Goal: Transaction & Acquisition: Subscribe to service/newsletter

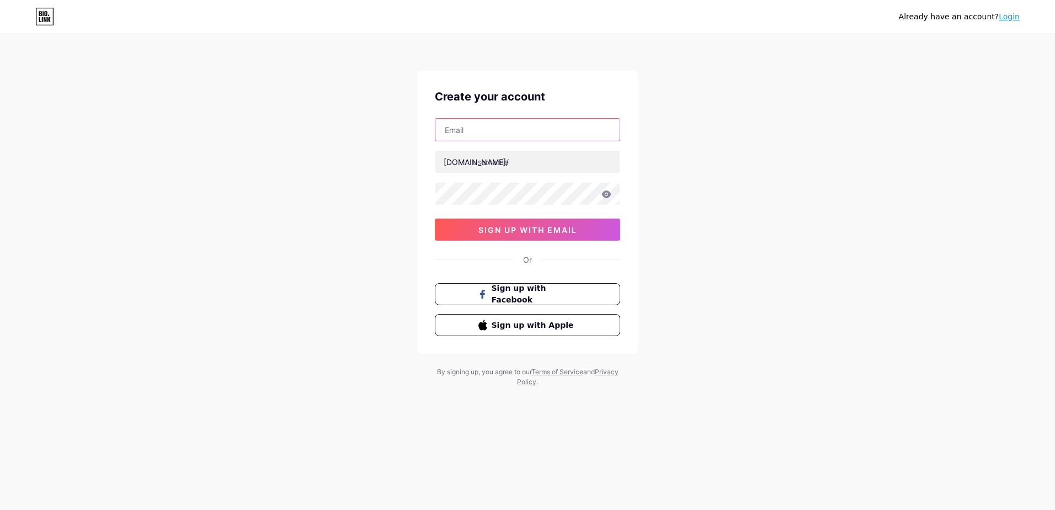
click at [530, 131] on input "text" at bounding box center [527, 130] width 184 height 22
paste input "[EMAIL_ADDRESS][DOMAIN_NAME]"
type input "[EMAIL_ADDRESS][DOMAIN_NAME]"
click at [507, 165] on input "text" at bounding box center [527, 162] width 184 height 22
type input "recordshoms"
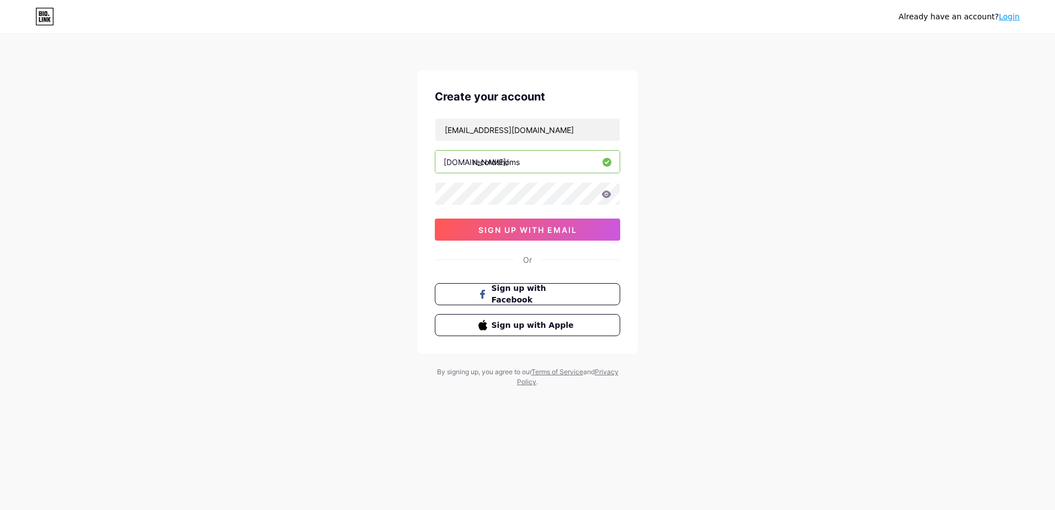
click at [0, 509] on nordpass-autofill-portal at bounding box center [0, 510] width 0 height 0
click at [550, 237] on button "sign up with email" at bounding box center [527, 229] width 185 height 22
click at [0, 509] on nordpass-portal at bounding box center [0, 510] width 0 height 0
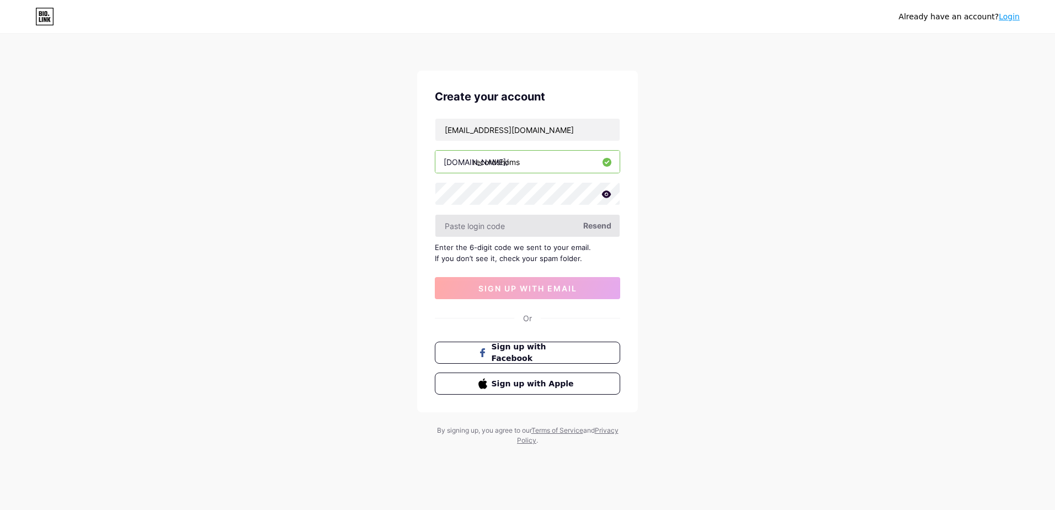
click at [547, 224] on input "text" at bounding box center [527, 226] width 184 height 22
click at [502, 223] on input "text" at bounding box center [527, 226] width 184 height 22
paste input "337143"
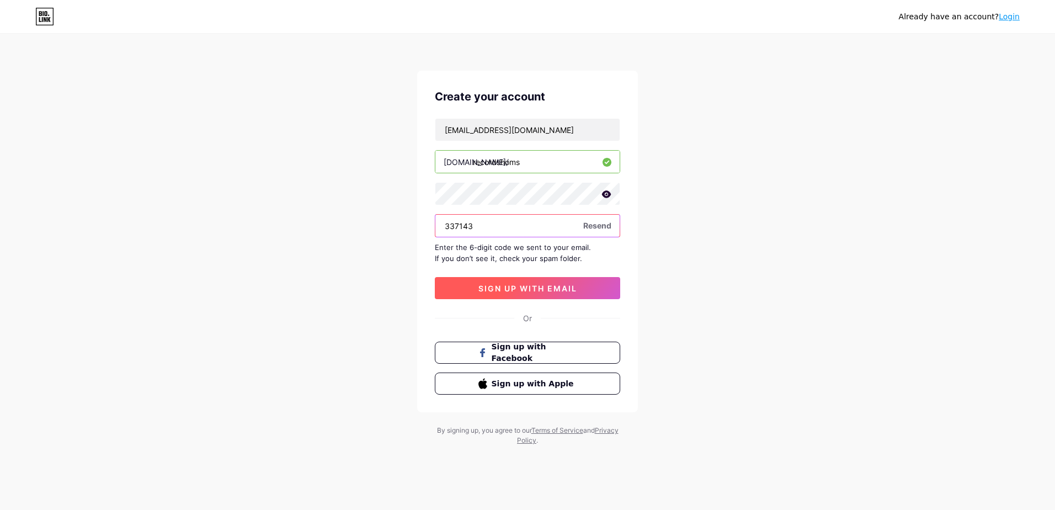
type input "337143"
click at [534, 287] on span "sign up with email" at bounding box center [527, 287] width 99 height 9
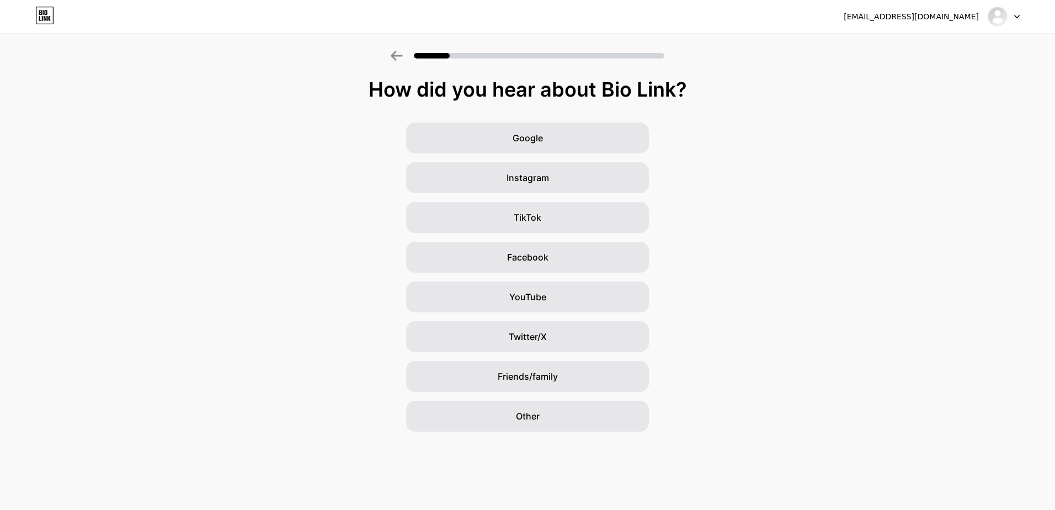
click at [695, 138] on div "Google Instagram TikTok Facebook YouTube Twitter/X Friends/family Other" at bounding box center [527, 276] width 1055 height 309
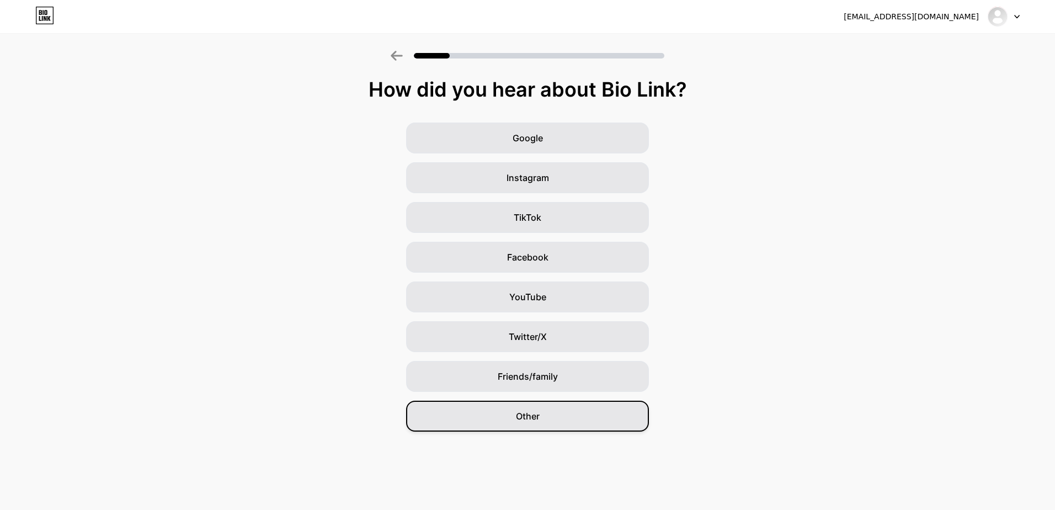
click at [542, 416] on div "Other" at bounding box center [527, 415] width 243 height 31
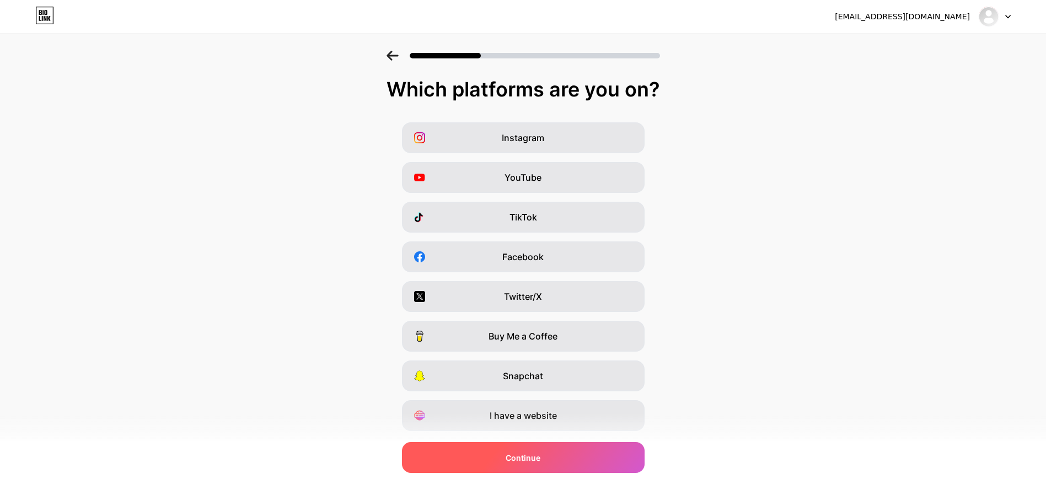
click at [587, 455] on div "Continue" at bounding box center [523, 457] width 243 height 31
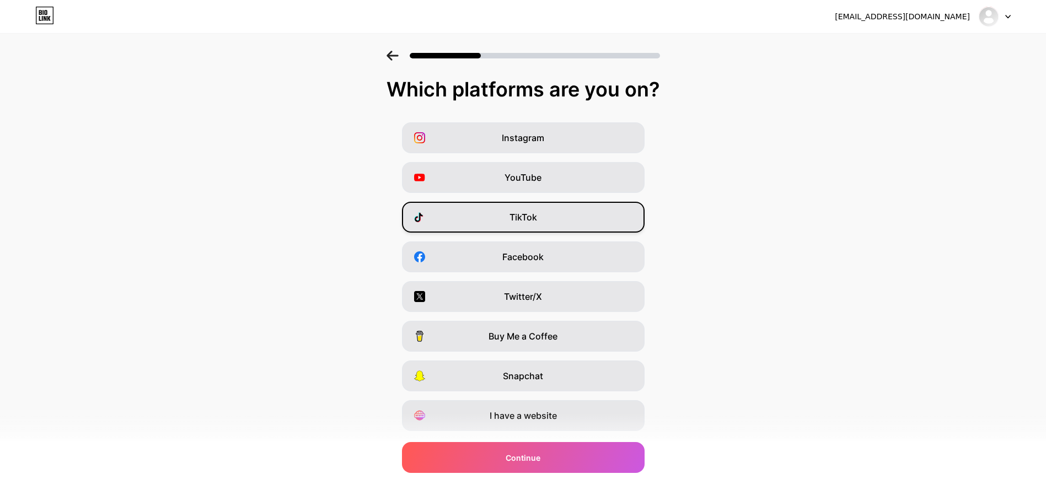
click at [558, 226] on div "TikTok" at bounding box center [523, 217] width 243 height 31
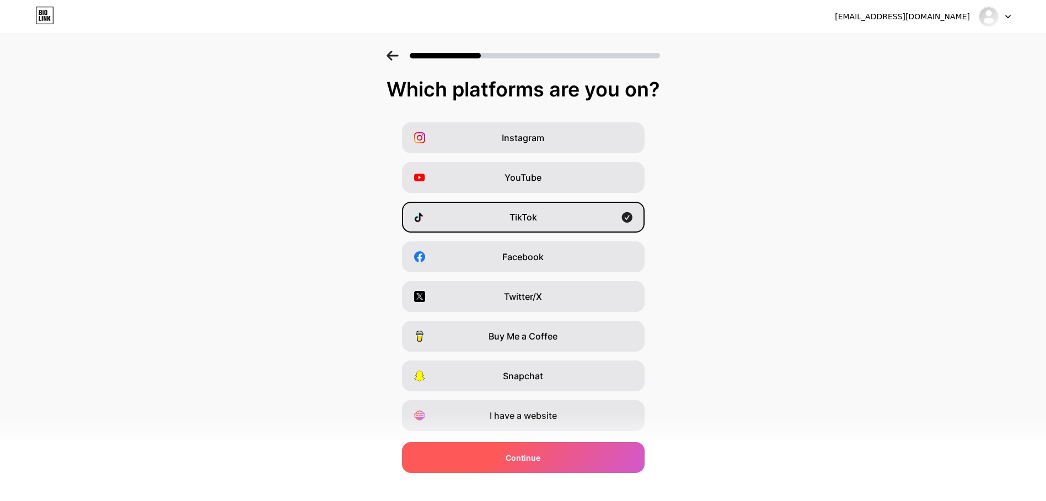
click at [555, 456] on div "Continue" at bounding box center [523, 457] width 243 height 31
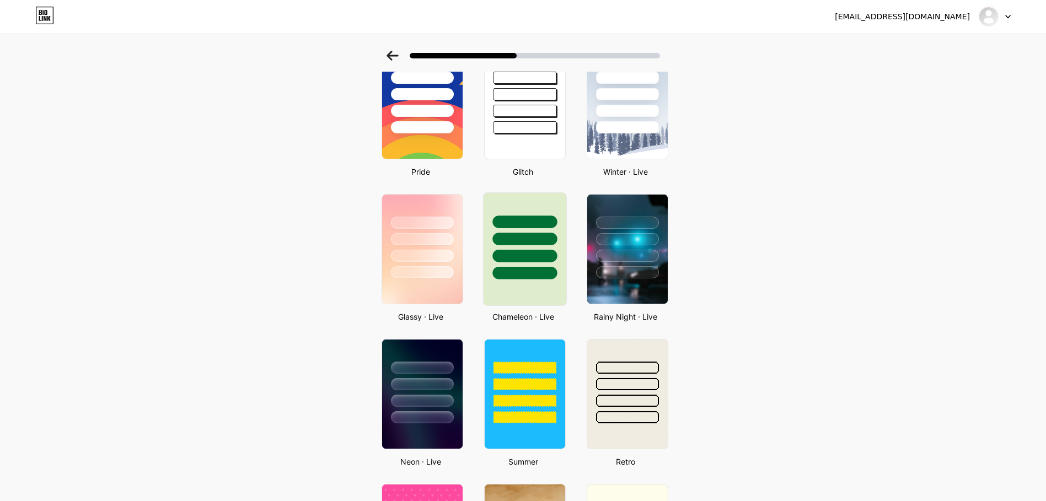
scroll to position [276, 0]
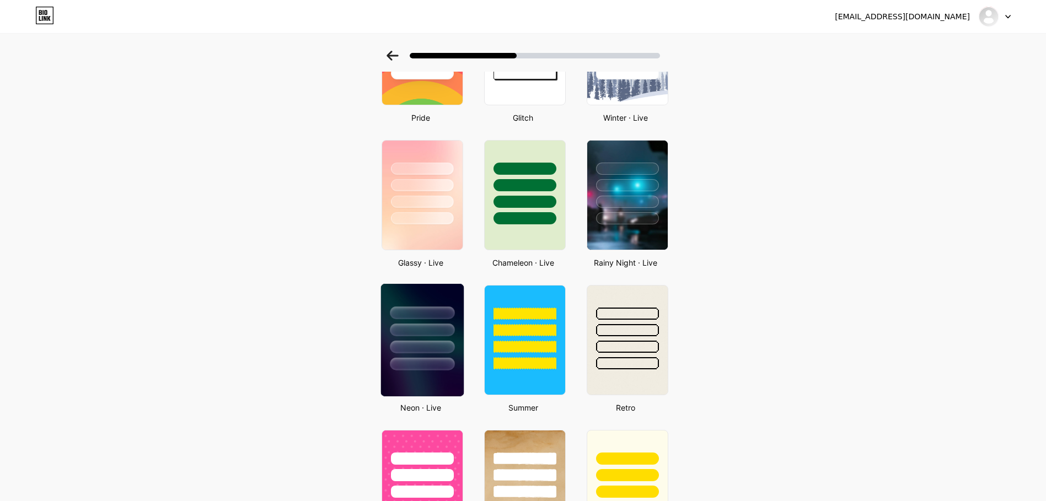
click at [422, 344] on div at bounding box center [422, 347] width 65 height 13
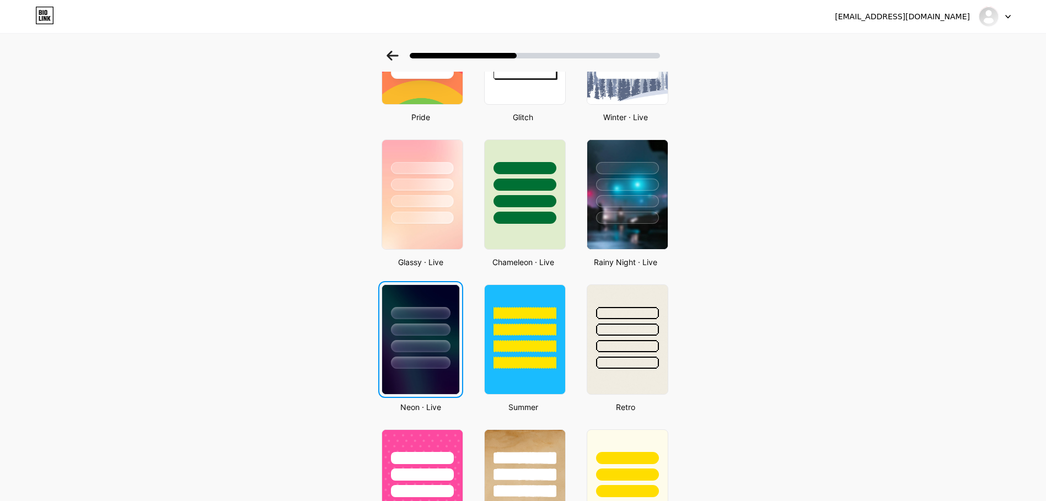
scroll to position [0, 0]
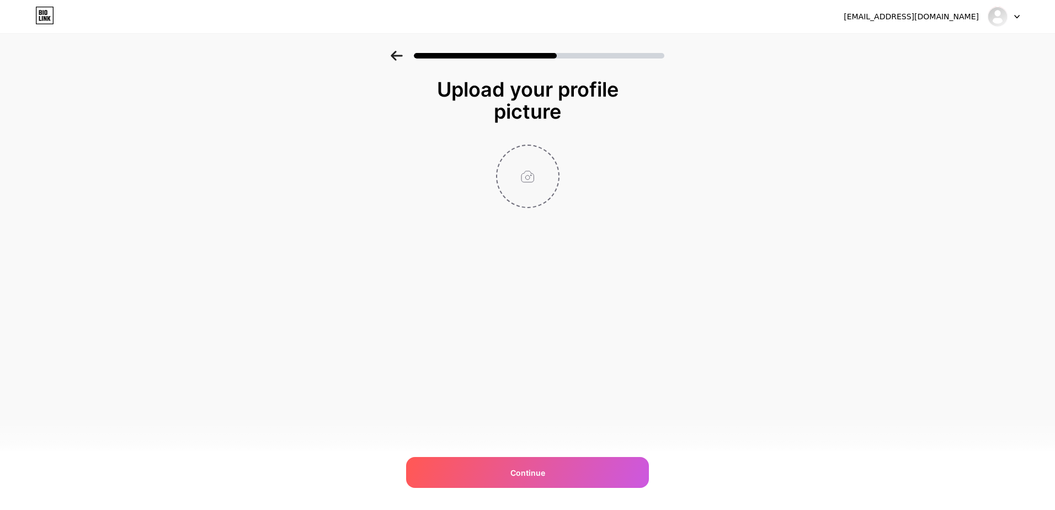
click at [536, 172] on input "file" at bounding box center [527, 176] width 61 height 61
click at [543, 475] on span "Continue" at bounding box center [527, 473] width 35 height 12
click at [524, 188] on input "file" at bounding box center [527, 176] width 61 height 61
type input "C:\fakepath\records.png"
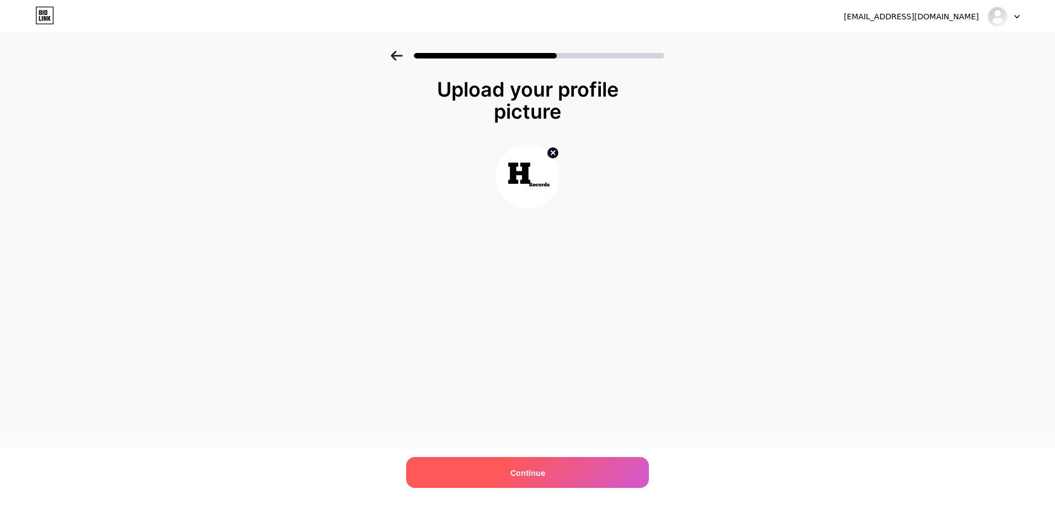
click at [579, 472] on div "Continue" at bounding box center [527, 472] width 243 height 31
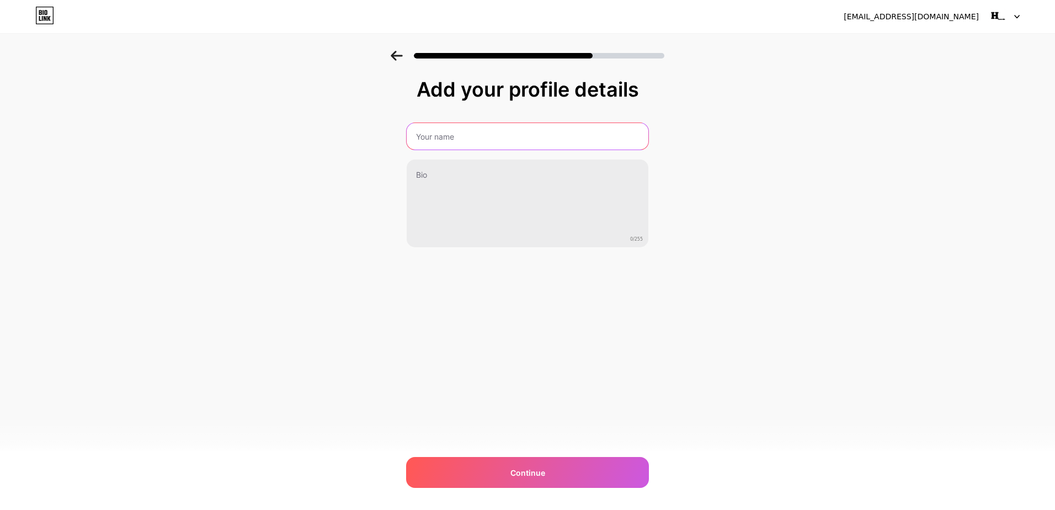
click at [494, 135] on input "text" at bounding box center [527, 136] width 242 height 26
type input "RecordsHoms"
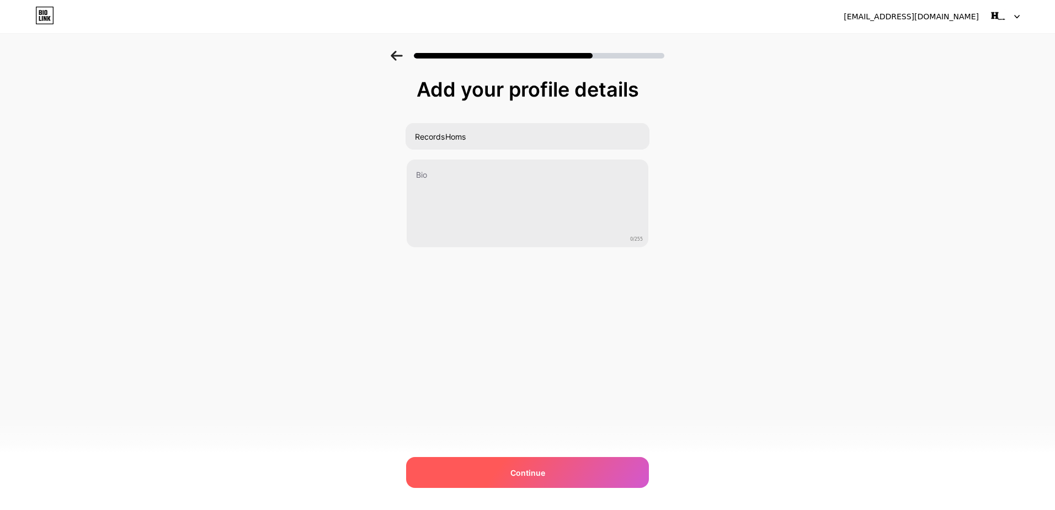
click at [536, 461] on div "Continue" at bounding box center [527, 472] width 243 height 31
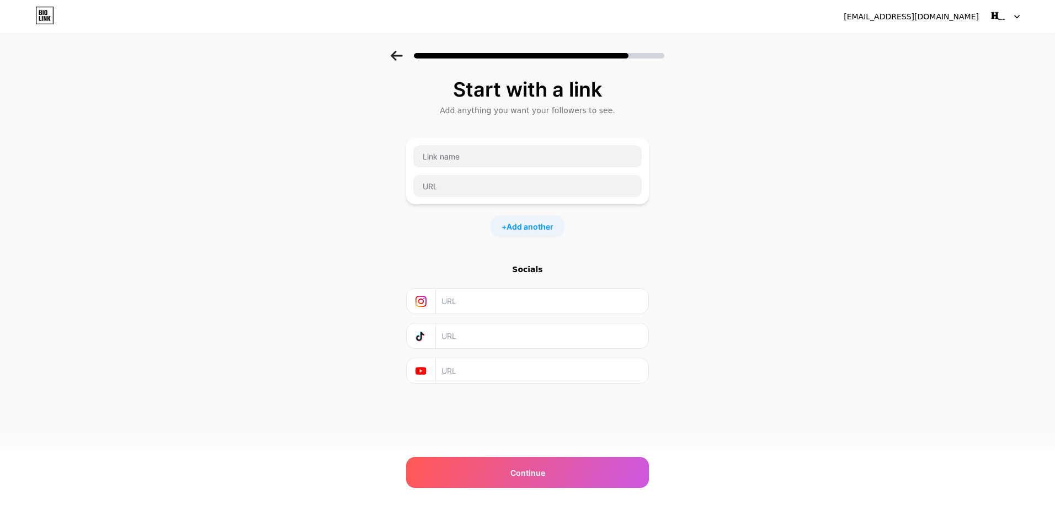
click at [0, 509] on nordpass-portal at bounding box center [0, 510] width 0 height 0
click at [503, 182] on input "text" at bounding box center [527, 186] width 228 height 22
paste input "https://www.tiktok.com/@homs.records"
type input "https://www.tiktok.com/@homs.records"
click at [529, 334] on input "text" at bounding box center [541, 335] width 200 height 25
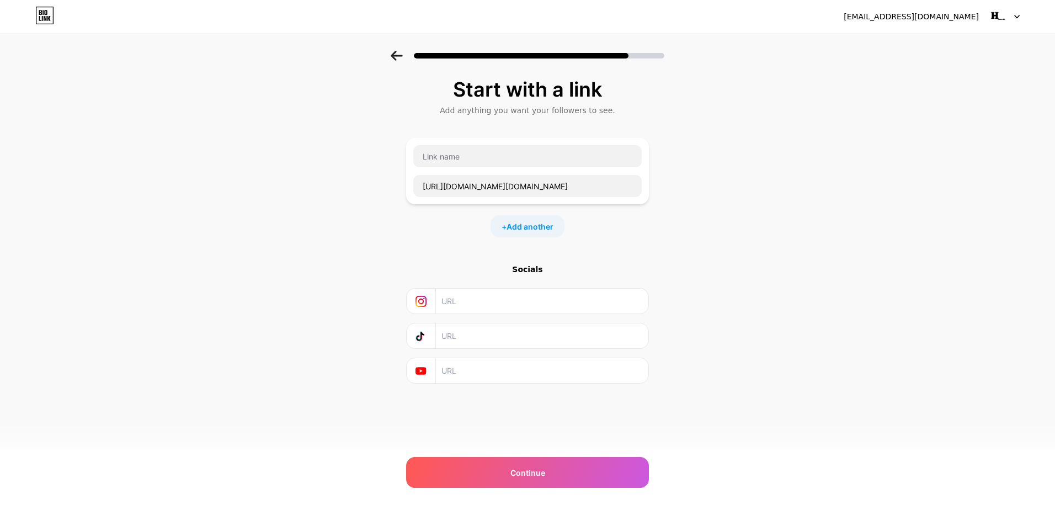
paste input "https://www.tiktok.com/@homs.records"
type input "https://www.tiktok.com/@homs.records"
click at [547, 192] on input "https://www.tiktok.com/@homs.records" at bounding box center [527, 186] width 228 height 22
click at [708, 276] on div "Start with a link Add anything you want your followers to see. + Add another So…" at bounding box center [527, 245] width 1055 height 388
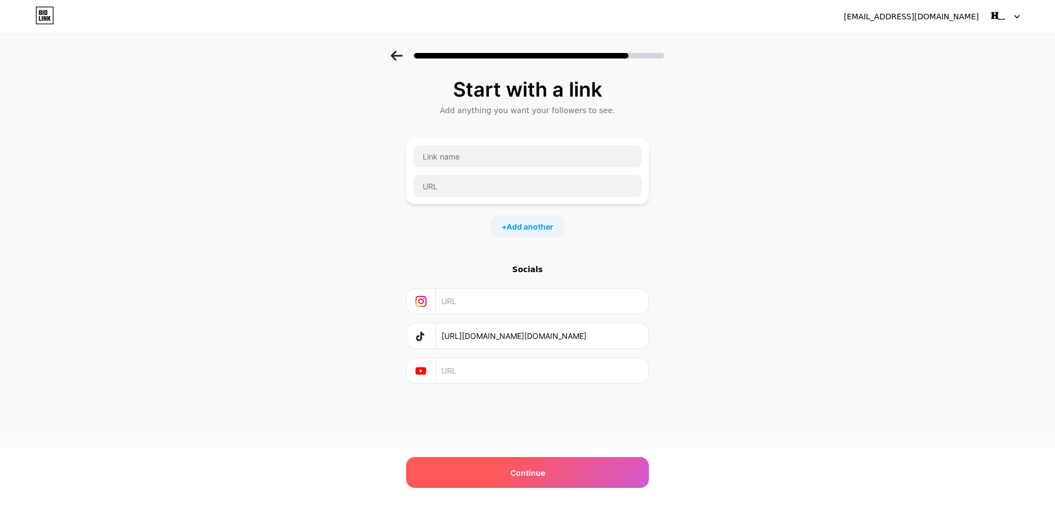
click at [557, 465] on div "Continue" at bounding box center [527, 472] width 243 height 31
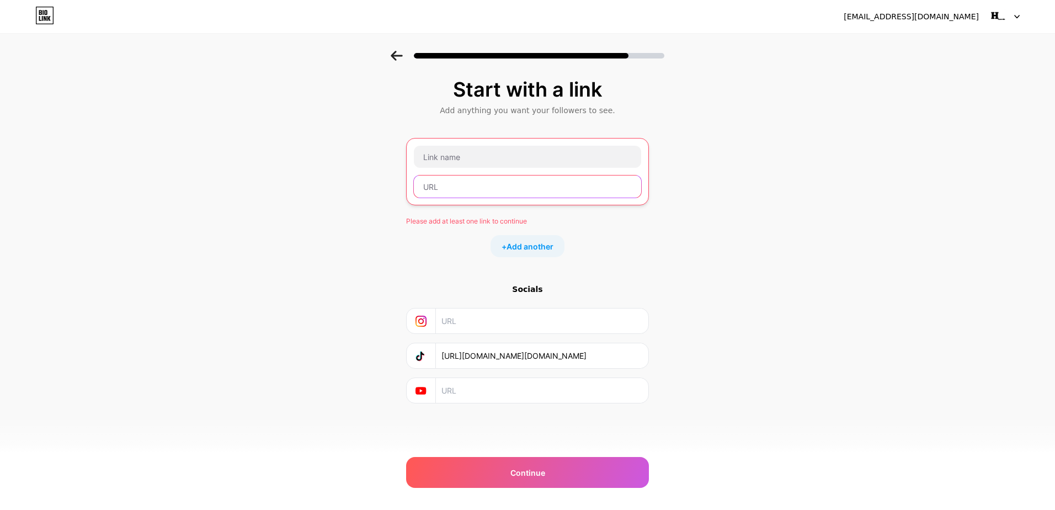
click at [549, 188] on input "text" at bounding box center [527, 186] width 227 height 22
paste input "https://www.tiktok.com/@homs.records"
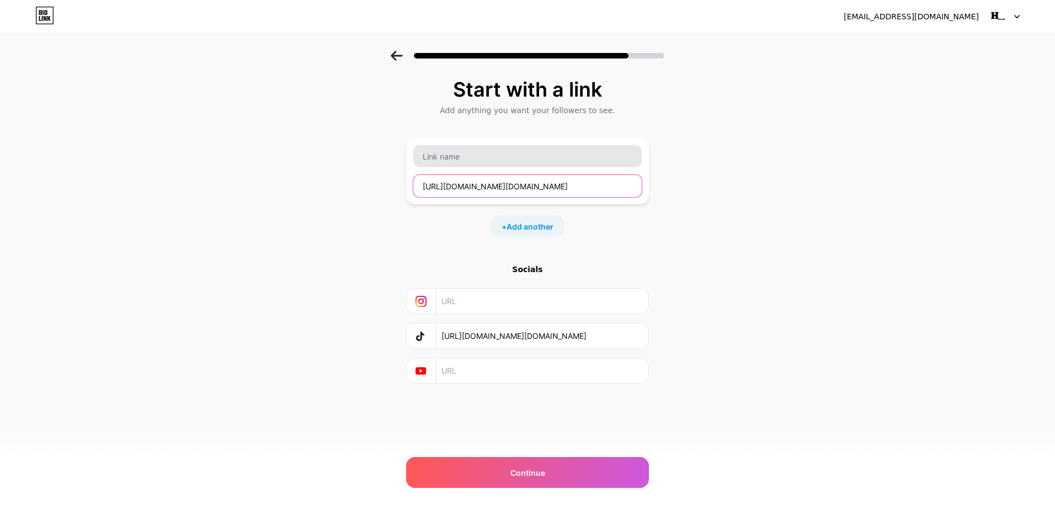
type input "https://www.tiktok.com/@homs.records"
click at [578, 163] on input "text" at bounding box center [527, 156] width 228 height 22
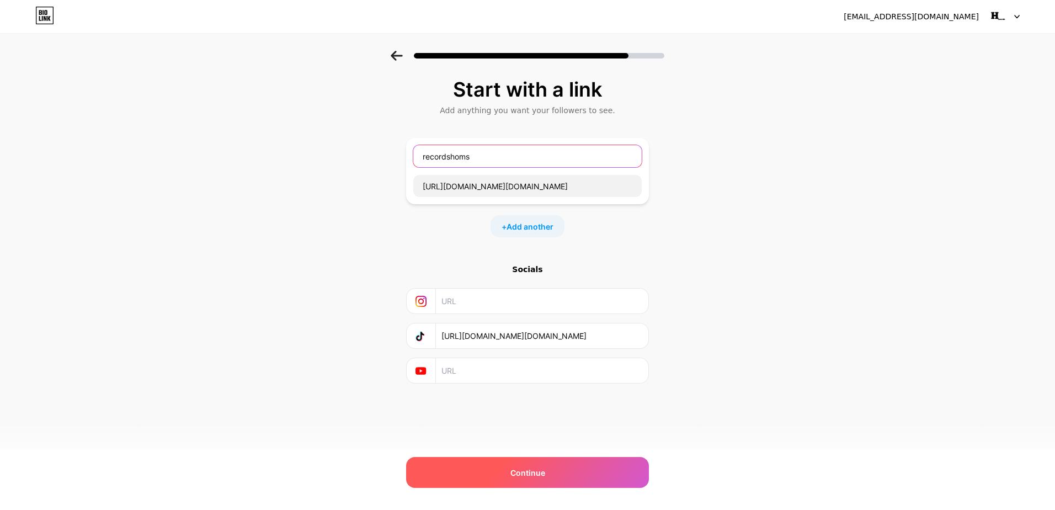
type input "recordshoms"
click at [554, 478] on div "Continue" at bounding box center [527, 472] width 243 height 31
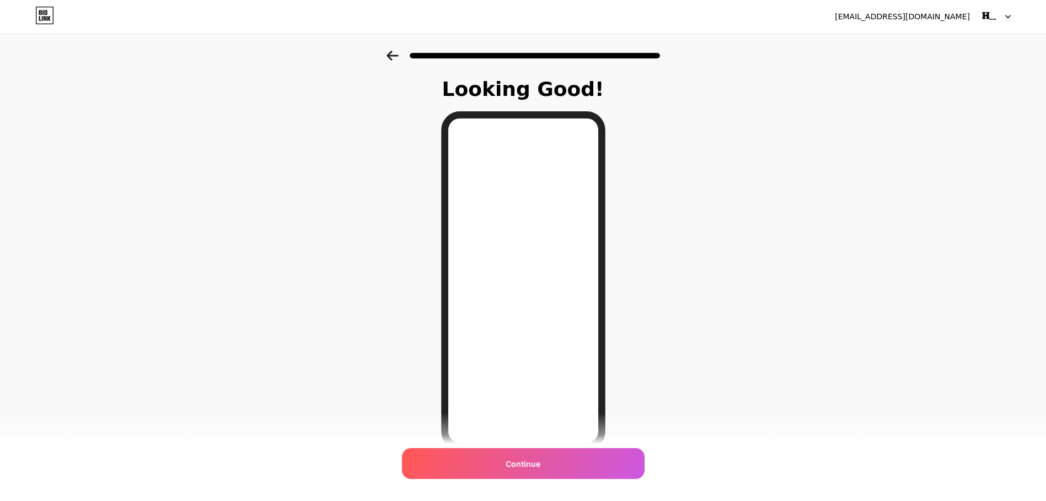
click at [399, 50] on div at bounding box center [523, 52] width 1046 height 39
click at [391, 55] on icon at bounding box center [393, 56] width 12 height 10
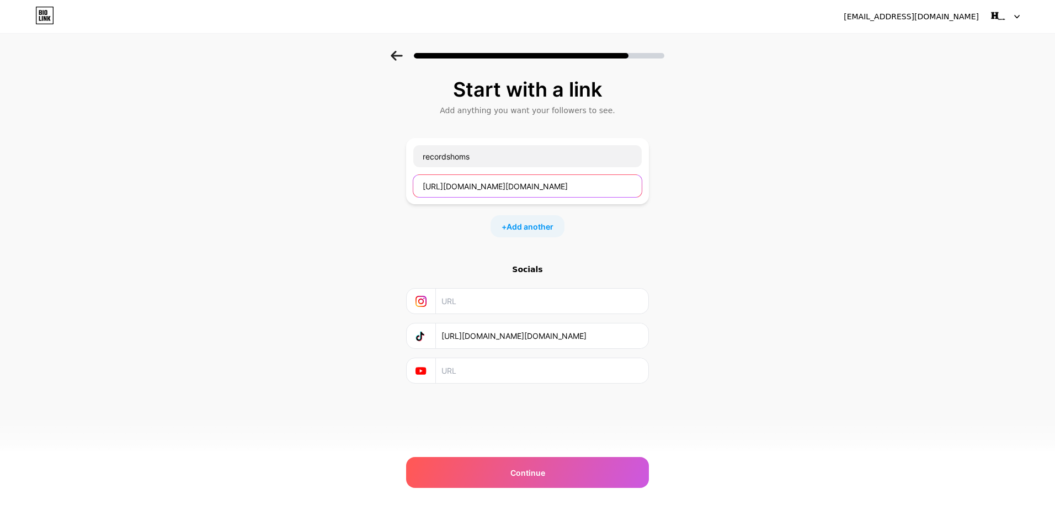
click at [589, 181] on input "https://www.tiktok.com/@homs.records" at bounding box center [527, 186] width 228 height 22
paste input "https://open.spotify.com/playlist/3cbeXj4YLUQgGY8Md735Ov"
paste input "text"
type input "https://open.spotify.com/playlist/3cbeXj4YLUQgGY8Md735Ov"
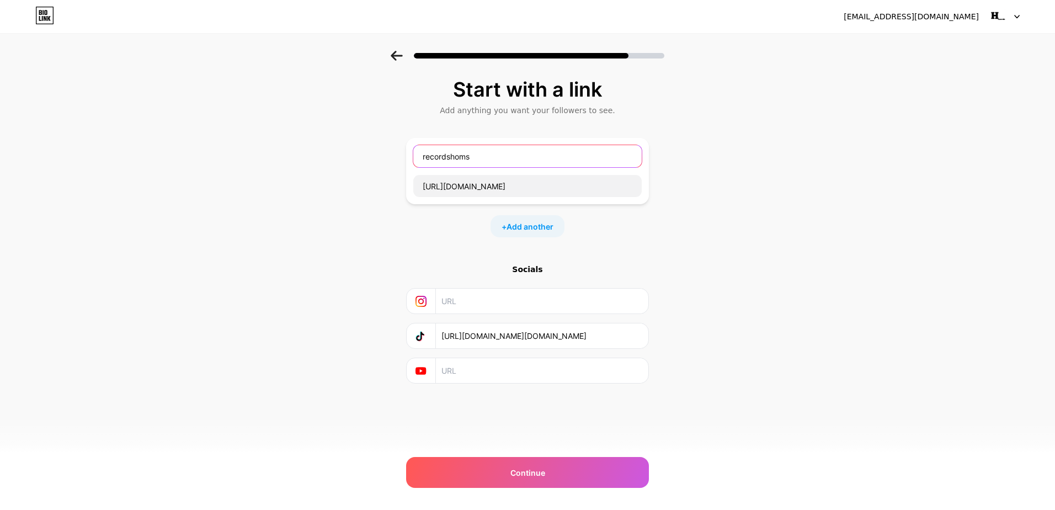
click at [567, 165] on input "recordshoms" at bounding box center [527, 156] width 228 height 22
type input "GYM ARGENTINA 2026"
click at [533, 228] on span "Add another" at bounding box center [529, 227] width 47 height 12
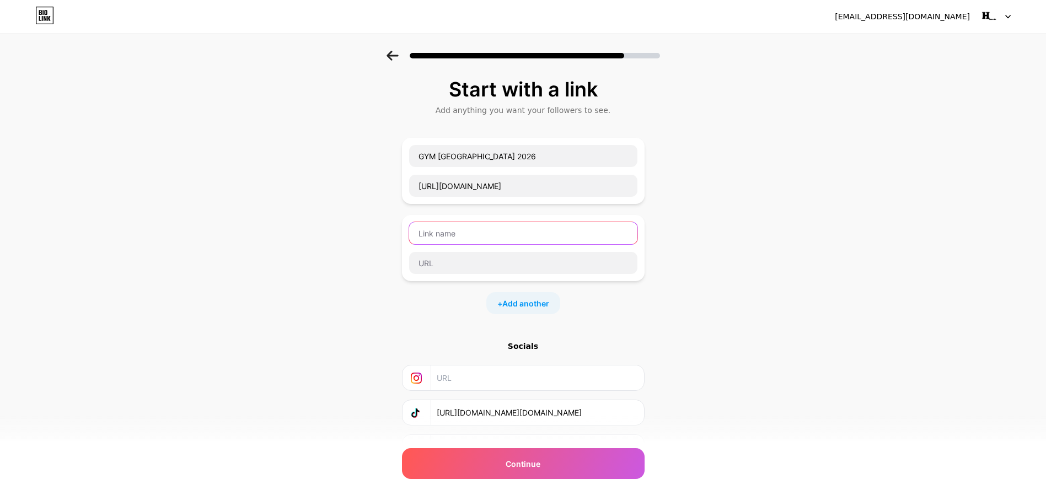
click at [584, 243] on input "text" at bounding box center [523, 233] width 228 height 22
type input "HORA DE ESTUDIO"
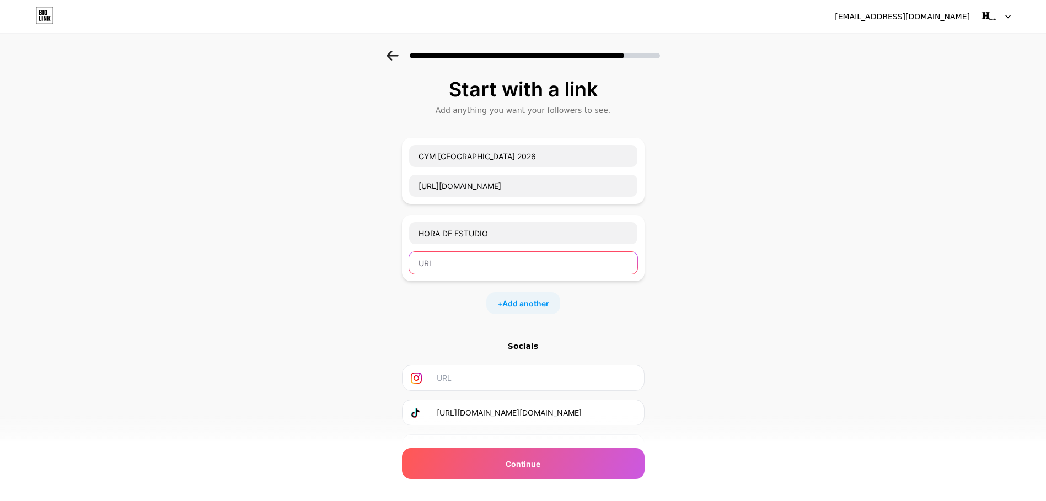
click at [538, 266] on input "text" at bounding box center [523, 263] width 228 height 22
paste input "https://open.spotify.com/playlist/4QJWDgCGpFGRdv98ZYx61c"
type input "https://open.spotify.com/playlist/4QJWDgCGpFGRdv98ZYx61c"
click at [256, 272] on div "Start with a link Add anything you want your followers to see. GYM ARGENTINA 20…" at bounding box center [523, 283] width 1046 height 465
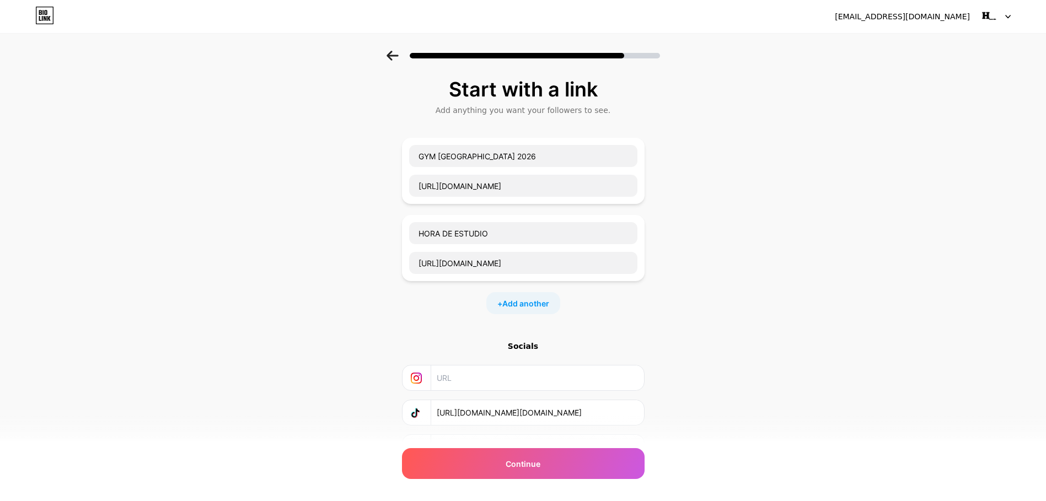
scroll to position [0, 0]
click at [541, 301] on span "Add another" at bounding box center [525, 304] width 47 height 12
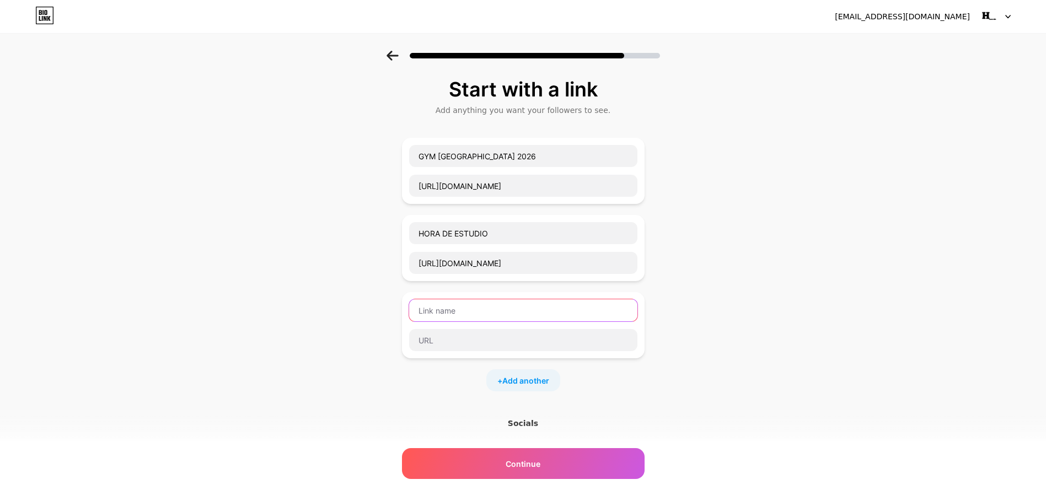
click at [493, 303] on input "text" at bounding box center [523, 310] width 228 height 22
type input "TIKTOK SONGS"
click at [469, 338] on input "text" at bounding box center [523, 340] width 228 height 22
paste input "https://open.spotify.com/playlist/6bdwYavLRIKsSWfvlCxV1p"
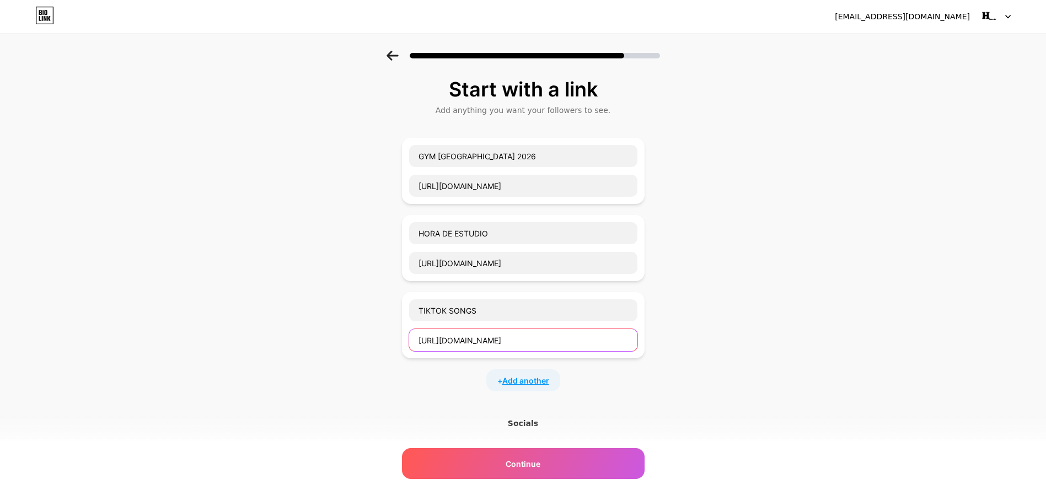
type input "https://open.spotify.com/playlist/6bdwYavLRIKsSWfvlCxV1p"
click at [536, 379] on span "Add another" at bounding box center [525, 381] width 47 height 12
click at [501, 374] on div at bounding box center [523, 403] width 243 height 66
click at [500, 381] on input "text" at bounding box center [523, 388] width 228 height 22
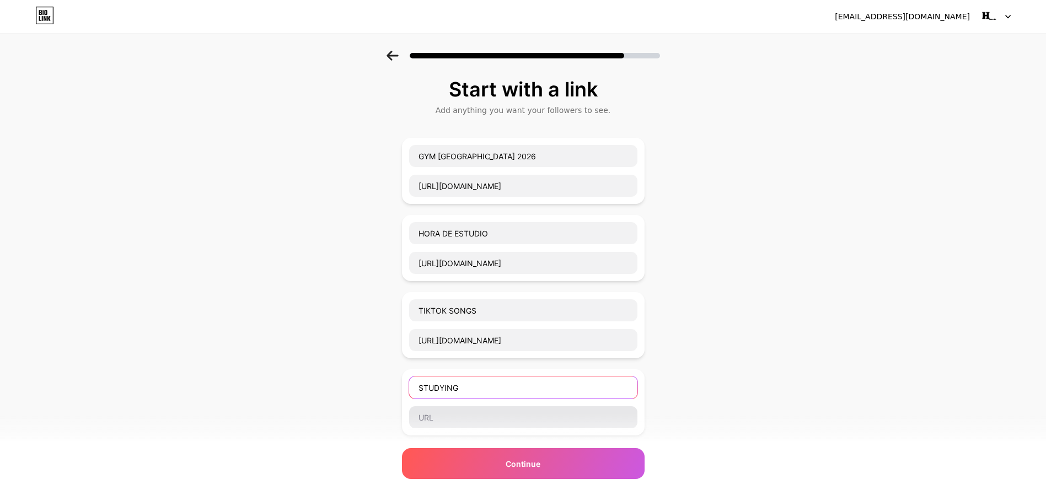
type input "STUDYING"
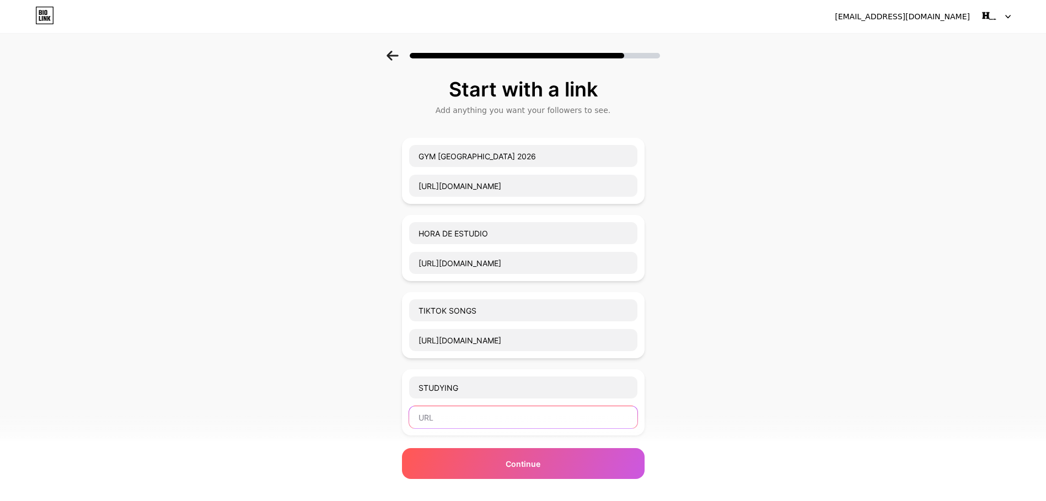
click at [459, 418] on input "text" at bounding box center [523, 417] width 228 height 22
paste input "https://open.spotify.com/playlist/34cspHRmSK1cxKOIcjfi8Q"
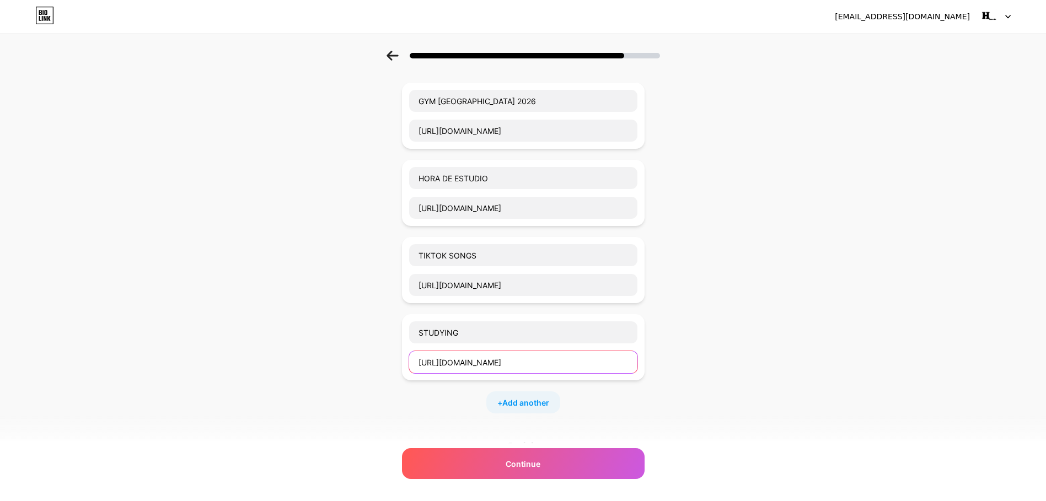
type input "https://open.spotify.com/playlist/34cspHRmSK1cxKOIcjfi8Q"
click at [532, 394] on div "+ Add another" at bounding box center [523, 403] width 74 height 22
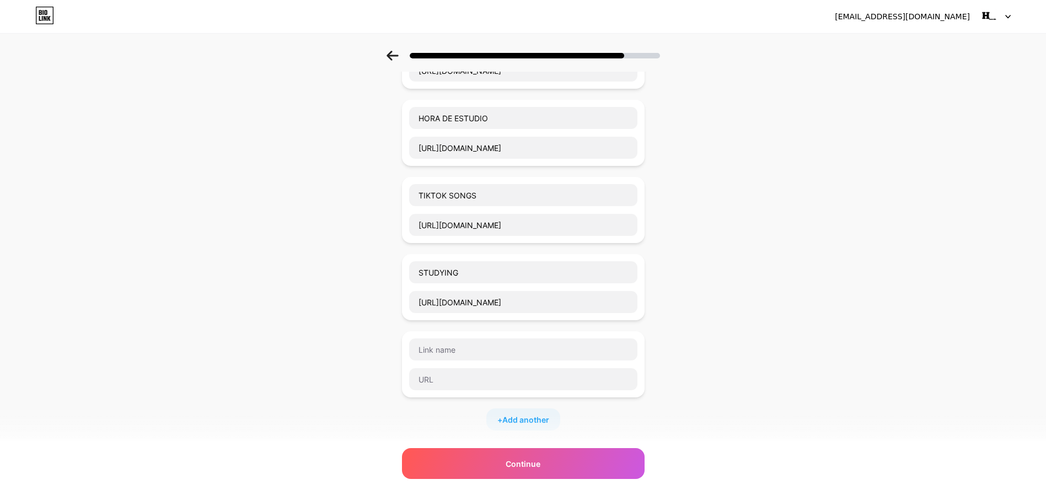
scroll to position [221, 0]
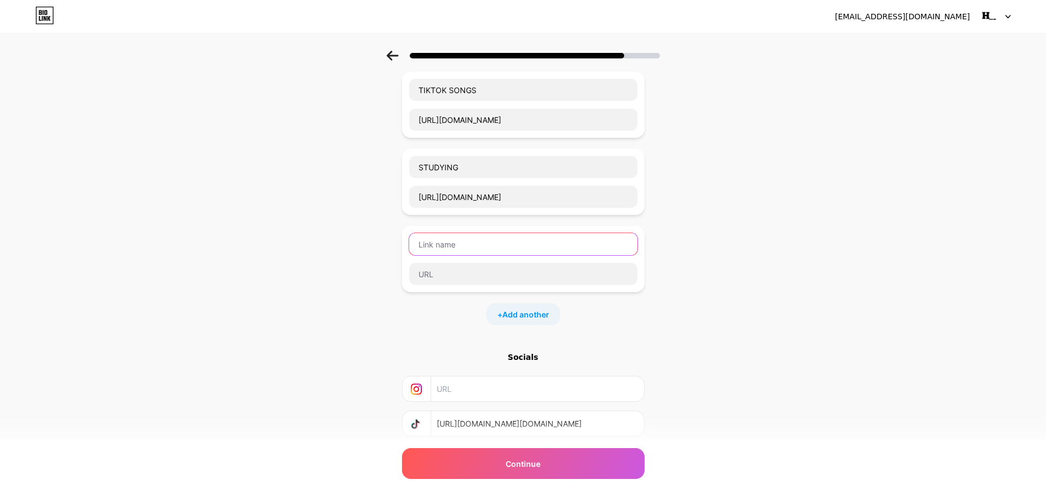
click at [544, 251] on input "text" at bounding box center [523, 244] width 228 height 22
type input "VERANO 2015 / 2016"
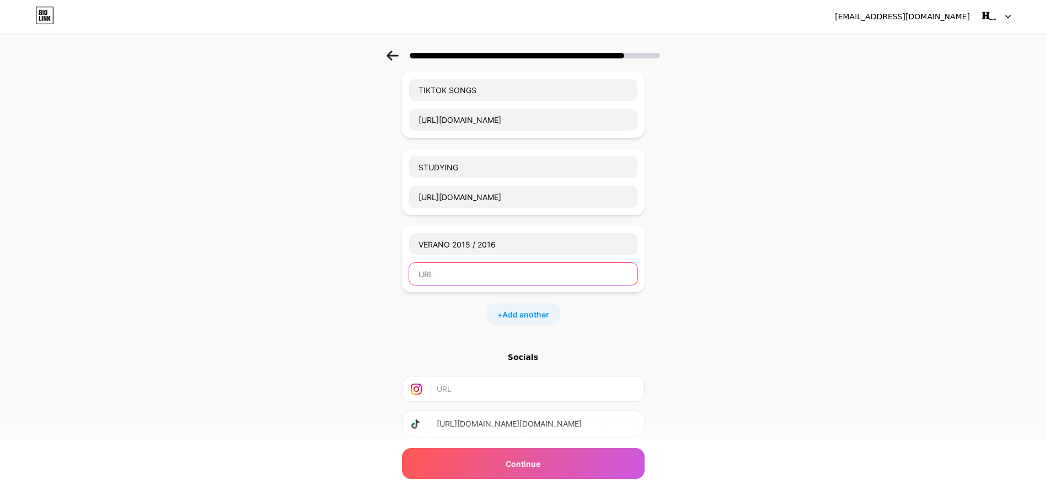
click at [533, 271] on input "text" at bounding box center [523, 274] width 228 height 22
paste input "https://open.spotify.com/playlist/06QbIO8Nq6cDUcJCAaRNBp"
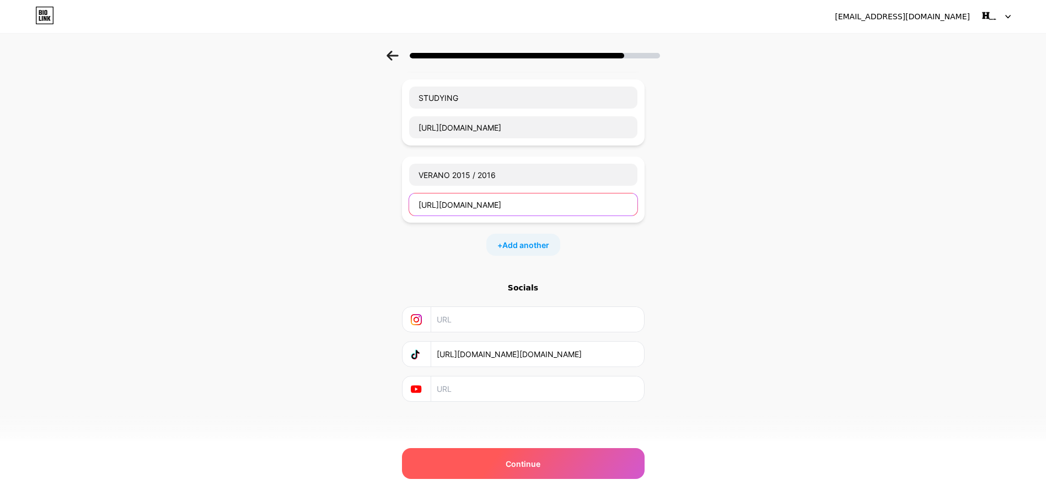
type input "https://open.spotify.com/playlist/06QbIO8Nq6cDUcJCAaRNBp"
click at [527, 464] on span "Continue" at bounding box center [523, 464] width 35 height 12
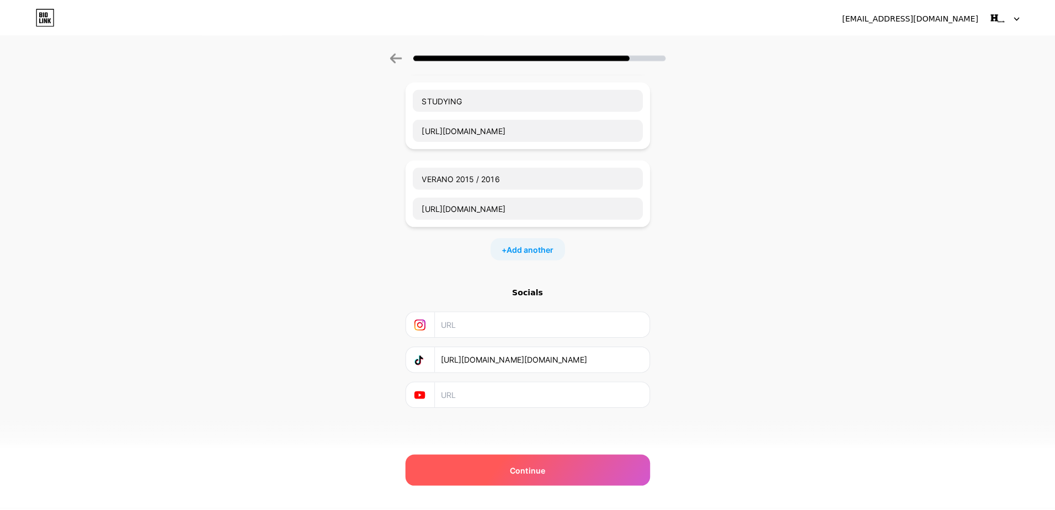
scroll to position [0, 0]
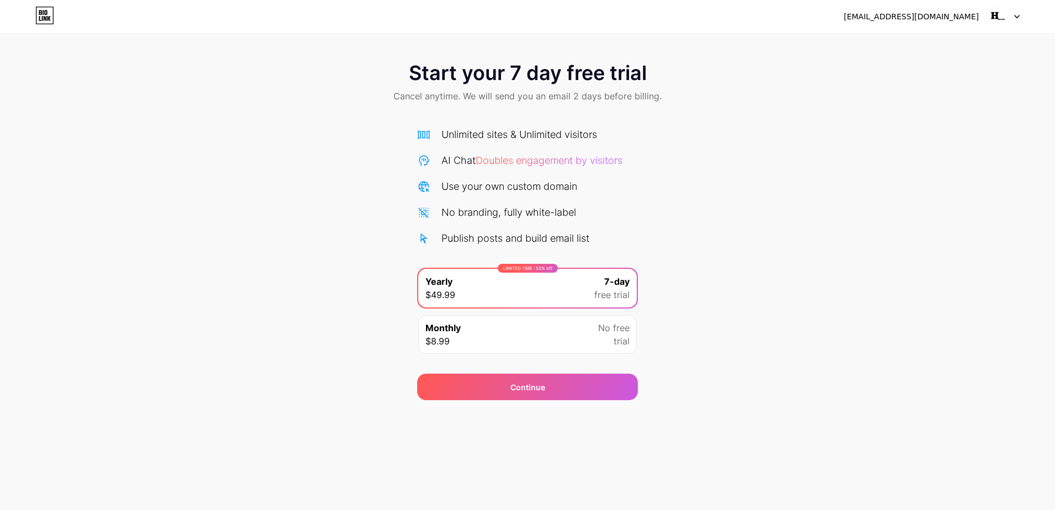
drag, startPoint x: 535, startPoint y: 159, endPoint x: 529, endPoint y: 157, distance: 5.8
click at [534, 159] on span "Doubles engagement by visitors" at bounding box center [548, 160] width 147 height 12
click at [46, 16] on icon at bounding box center [44, 16] width 19 height 18
click at [982, 18] on div "[EMAIL_ADDRESS][DOMAIN_NAME]" at bounding box center [931, 17] width 176 height 20
click at [1004, 15] on img at bounding box center [997, 16] width 21 height 21
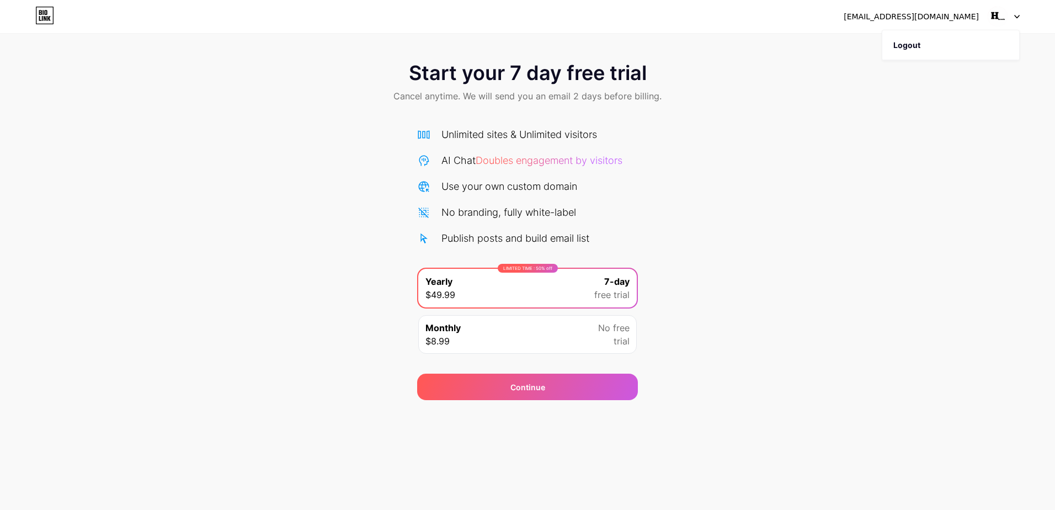
click at [741, 155] on div "Start your 7 day free trial Cancel anytime. We will send you an email 2 days be…" at bounding box center [527, 225] width 1055 height 349
click at [590, 332] on div "Monthly $8.99 No free trial" at bounding box center [527, 334] width 218 height 39
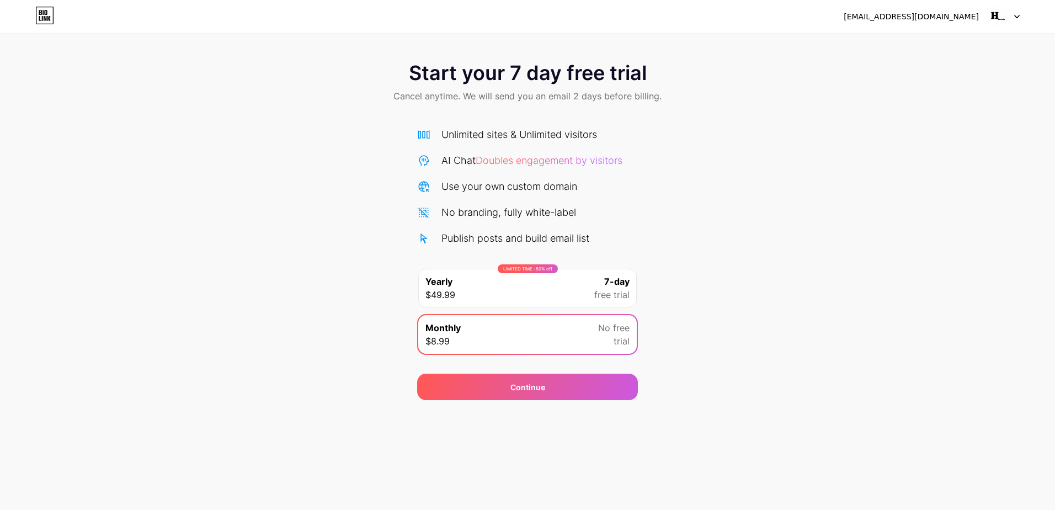
click at [600, 282] on div "7-day free trial" at bounding box center [611, 288] width 35 height 26
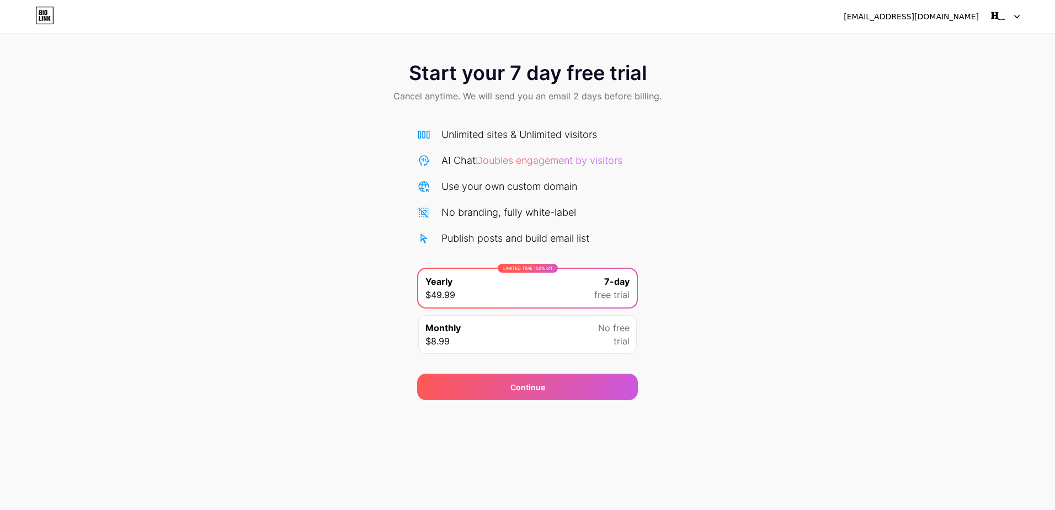
drag, startPoint x: 800, startPoint y: 356, endPoint x: 798, endPoint y: 362, distance: 6.5
click at [800, 357] on div "Start your 7 day free trial Cancel anytime. We will send you an email 2 days be…" at bounding box center [527, 225] width 1055 height 349
drag, startPoint x: 735, startPoint y: 333, endPoint x: 736, endPoint y: 325, distance: 7.7
click at [736, 333] on div "Start your 7 day free trial Cancel anytime. We will send you an email 2 days be…" at bounding box center [527, 225] width 1055 height 349
click at [940, 19] on div "[EMAIL_ADDRESS][DOMAIN_NAME]" at bounding box center [910, 17] width 135 height 12
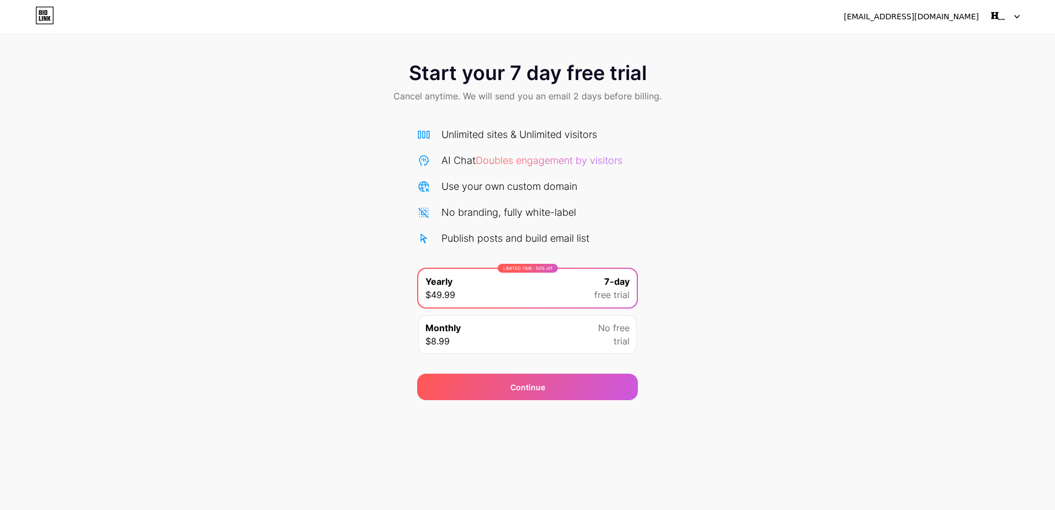
click at [991, 19] on img at bounding box center [997, 16] width 21 height 21
click at [593, 111] on div "Start your 7 day free trial Cancel anytime. We will send you an email 2 days be…" at bounding box center [527, 83] width 1055 height 65
click at [519, 107] on div "Start your 7 day free trial Cancel anytime. We will send you an email 2 days be…" at bounding box center [527, 83] width 1055 height 65
click at [924, 65] on div "Start your 7 day free trial Cancel anytime. We will send you an email 2 days be…" at bounding box center [527, 83] width 1055 height 65
click at [994, 15] on img at bounding box center [997, 16] width 21 height 21
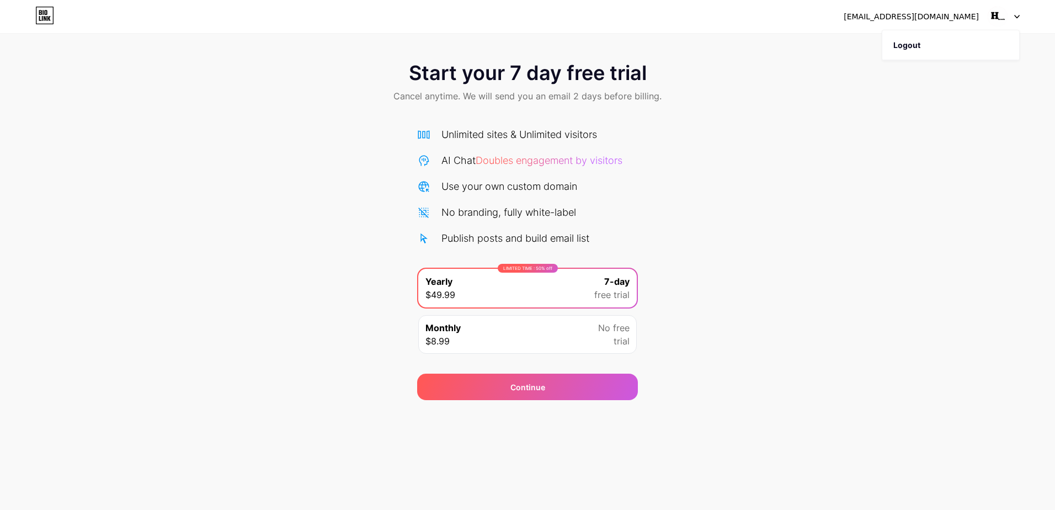
click at [992, 16] on img at bounding box center [997, 16] width 21 height 21
click at [442, 383] on div "Continue" at bounding box center [527, 386] width 221 height 26
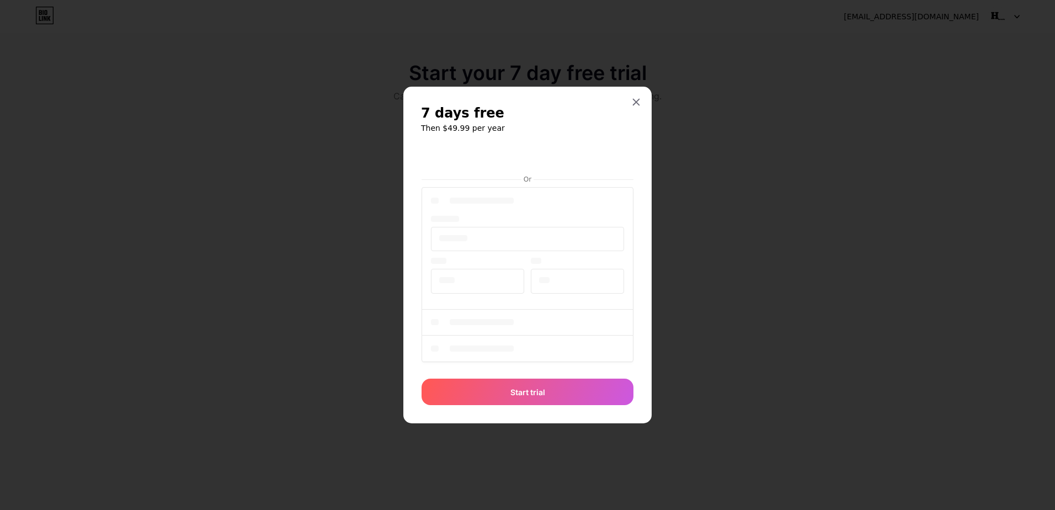
click at [643, 196] on div "7 days free Then $49.99 per year Or Start trial" at bounding box center [527, 255] width 248 height 336
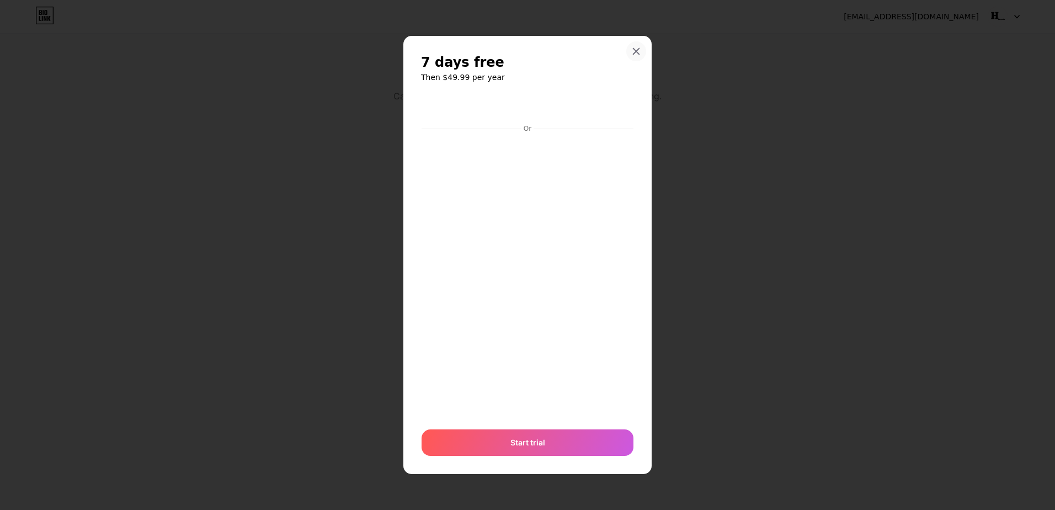
click at [636, 47] on icon at bounding box center [635, 51] width 9 height 9
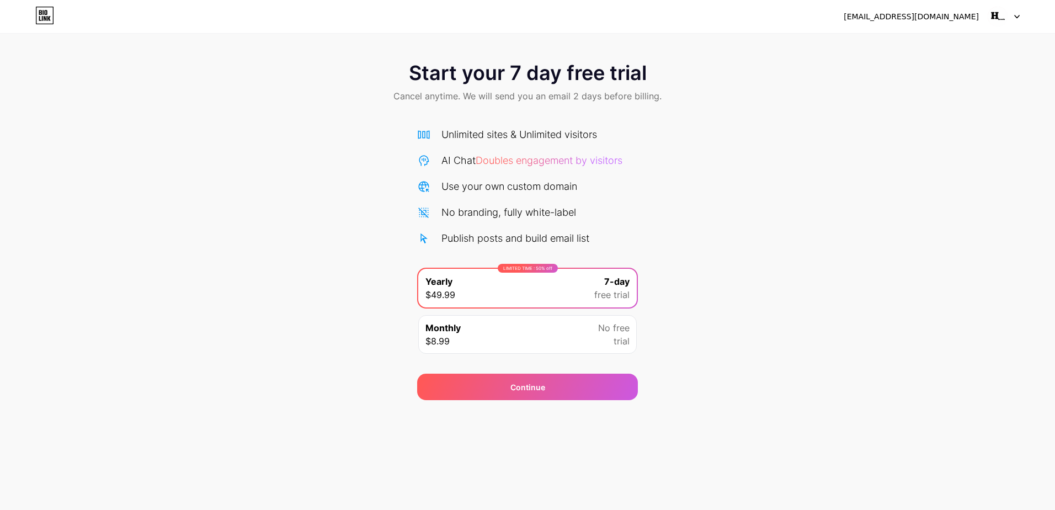
click at [47, 13] on icon at bounding box center [45, 12] width 3 height 5
click at [936, 19] on div "[EMAIL_ADDRESS][DOMAIN_NAME]" at bounding box center [910, 17] width 135 height 12
click at [474, 335] on div "Monthly $8.99 No free trial" at bounding box center [527, 334] width 218 height 39
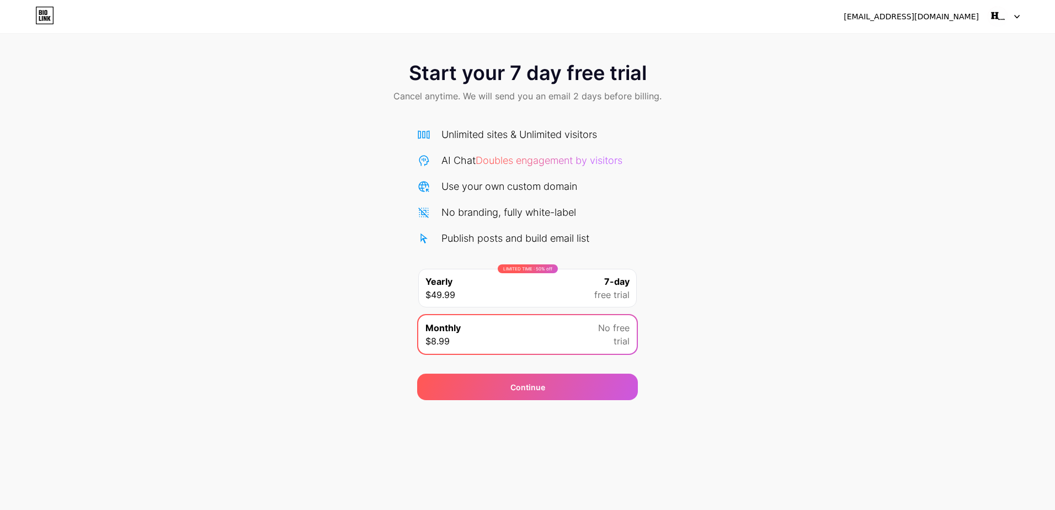
click at [1016, 15] on icon at bounding box center [1017, 17] width 6 height 4
click at [939, 11] on div "[EMAIL_ADDRESS][DOMAIN_NAME]" at bounding box center [910, 17] width 135 height 12
click at [933, 15] on div "[EMAIL_ADDRESS][DOMAIN_NAME]" at bounding box center [910, 17] width 135 height 12
